Goal: Find contact information: Obtain details needed to contact an individual or organization

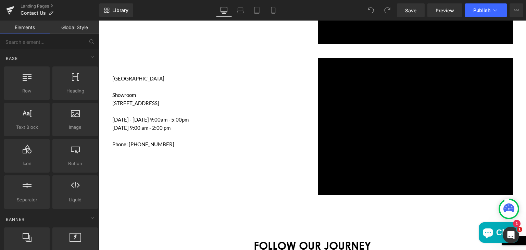
scroll to position [673, 0]
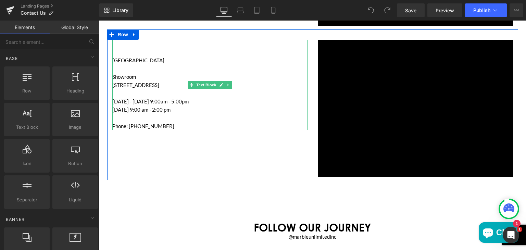
click at [150, 124] on p "Phone: [PHONE_NUMBER]" at bounding box center [209, 126] width 195 height 8
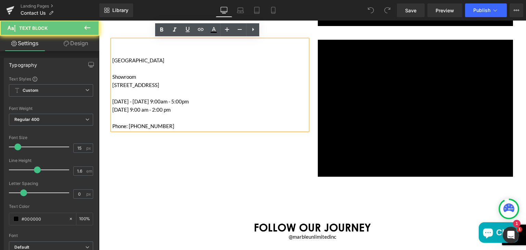
click at [150, 124] on p "Phone: [PHONE_NUMBER]" at bounding box center [209, 126] width 195 height 8
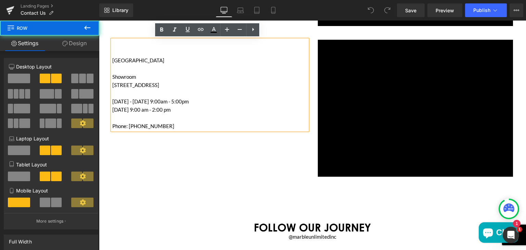
click at [190, 146] on div "ANAHEIM Showroom [STREET_ADDRESS] [DATE] - [DATE] 9:00am - 5:00pm [DATE] 9:00 a…" at bounding box center [312, 104] width 411 height 151
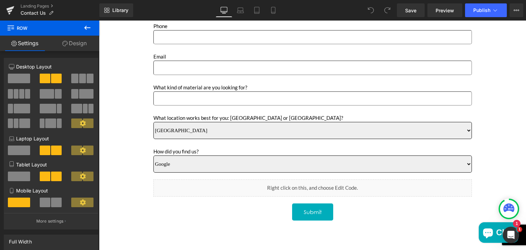
scroll to position [290, 0]
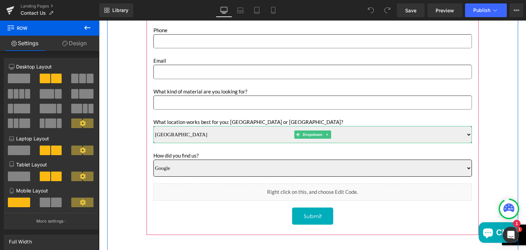
click at [235, 136] on select "Sun Valley [GEOGRAPHIC_DATA]" at bounding box center [312, 134] width 318 height 17
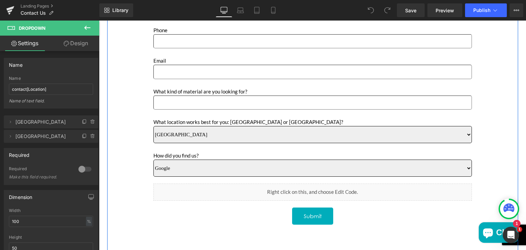
click at [134, 127] on div "Name Text Block Text Field Phone Text Block Text Field Email Text Block Email F…" at bounding box center [312, 123] width 411 height 277
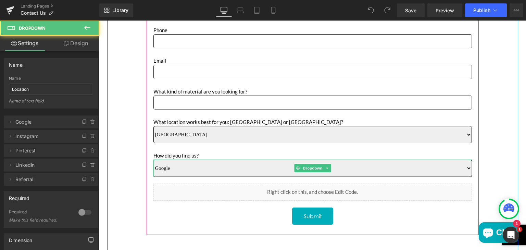
click at [167, 169] on select "Google Instagram Pinterest Linkedin Referral" at bounding box center [312, 167] width 318 height 17
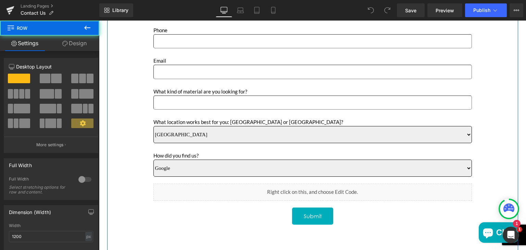
click at [120, 158] on div "Name Text Block Text Field Phone Text Block Text Field Email Text Block Email F…" at bounding box center [312, 123] width 411 height 277
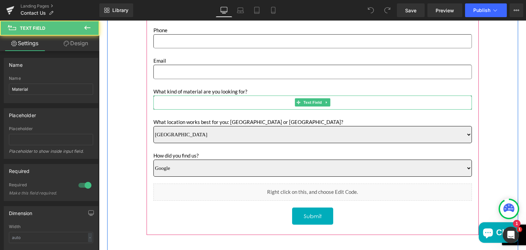
click at [167, 104] on input "Main content" at bounding box center [312, 102] width 318 height 14
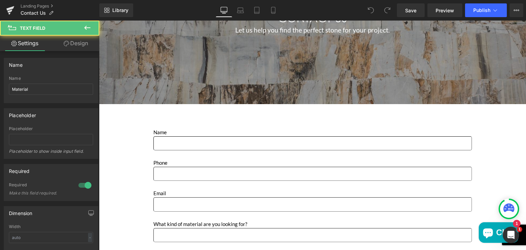
scroll to position [156, 0]
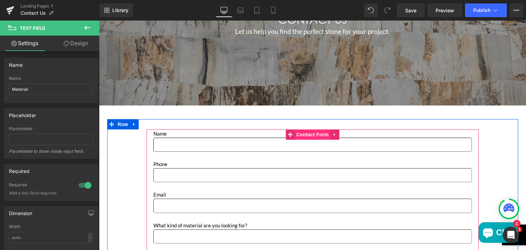
click at [318, 134] on span "Contact Form" at bounding box center [312, 134] width 36 height 10
